Goal: Task Accomplishment & Management: Manage account settings

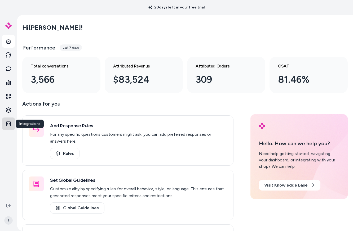
click at [8, 122] on icon at bounding box center [8, 123] width 5 height 5
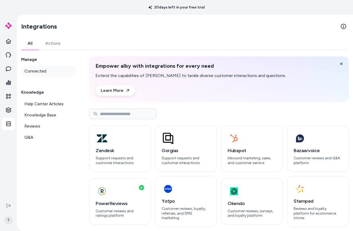
click at [39, 74] on link "Connected" at bounding box center [48, 71] width 55 height 11
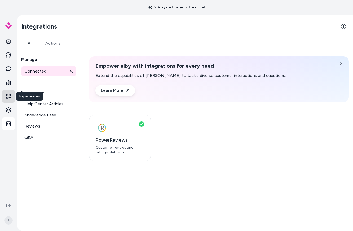
click at [7, 94] on icon at bounding box center [8, 96] width 5 height 5
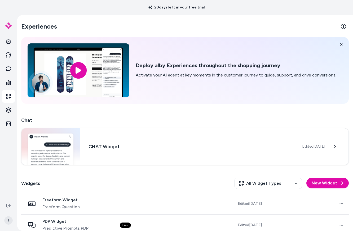
scroll to position [52, 0]
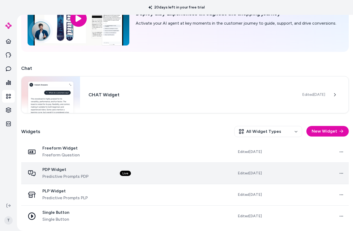
click at [61, 168] on span "PDP Widget" at bounding box center [65, 169] width 46 height 5
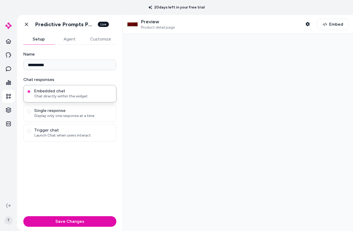
click at [94, 39] on button "Customize" at bounding box center [100, 39] width 31 height 11
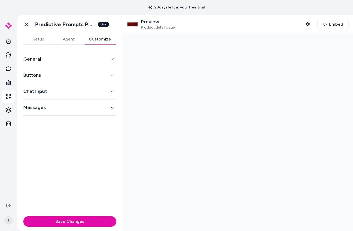
click at [87, 57] on button "General" at bounding box center [69, 58] width 93 height 7
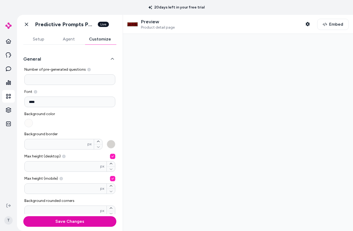
click at [149, 24] on p "Preview" at bounding box center [158, 22] width 34 height 6
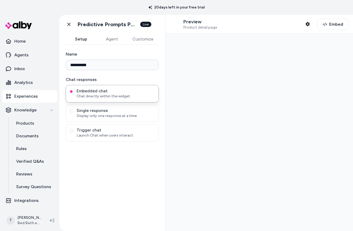
type input "**********"
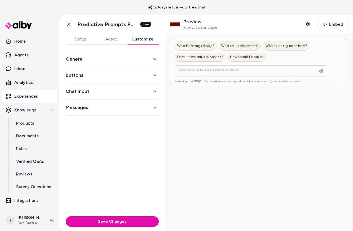
click at [146, 40] on button "Customize" at bounding box center [142, 39] width 33 height 11
click at [127, 60] on button "General" at bounding box center [112, 58] width 93 height 7
